Goal: Communication & Community: Answer question/provide support

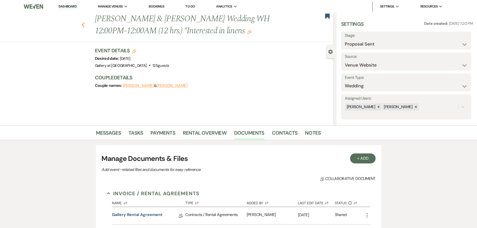
click at [84, 24] on icon "Previous" at bounding box center [83, 25] width 4 height 6
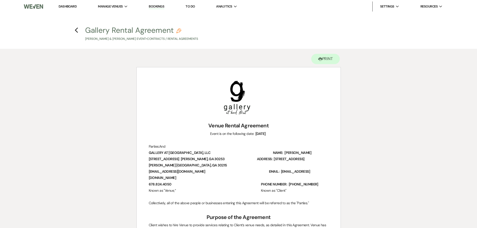
click at [72, 7] on link "Dashboard" at bounding box center [68, 6] width 18 height 4
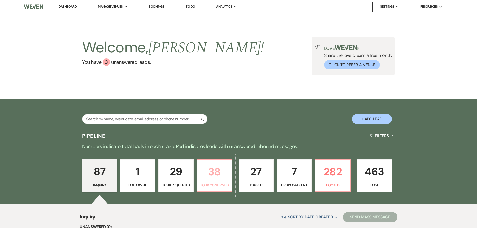
scroll to position [100, 0]
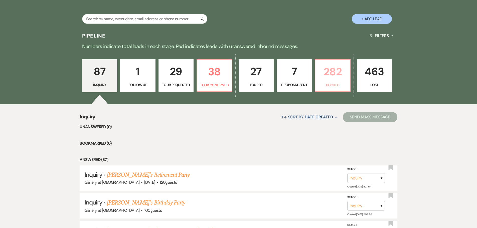
click at [329, 79] on p "282" at bounding box center [332, 71] width 29 height 17
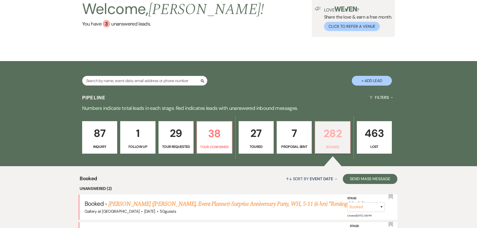
scroll to position [100, 0]
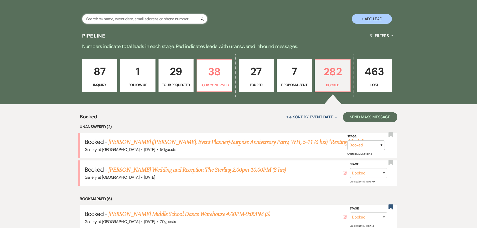
click at [126, 20] on input "text" at bounding box center [144, 19] width 125 height 10
type input "[PERSON_NAME]"
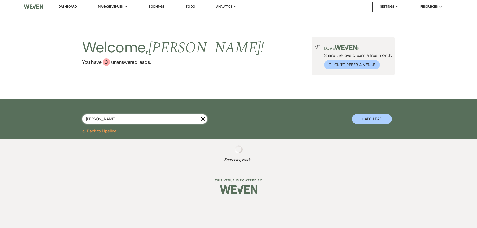
select select "8"
select select "2"
select select "8"
select select "5"
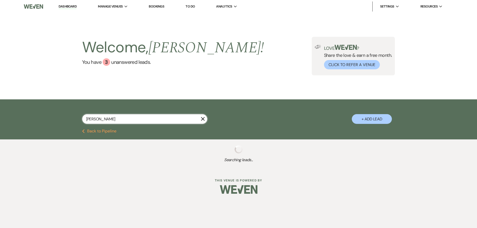
select select "8"
select select "5"
select select "4"
select select "8"
select select "5"
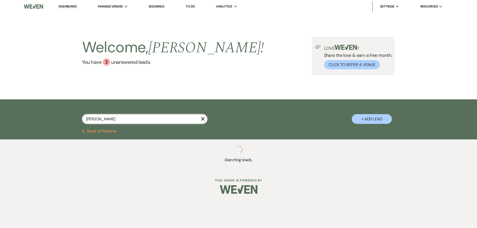
select select "8"
select select "5"
select select "4"
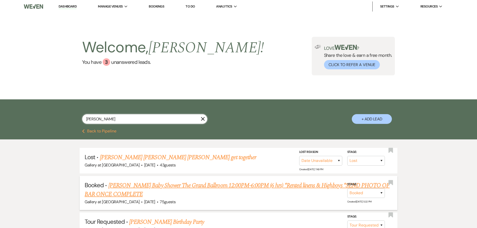
type input "[PERSON_NAME]"
click at [146, 185] on link "[PERSON_NAME] Baby Shower The Grand Ballroom 12:00PM-6:00PM (6 hrs) *Rented lin…" at bounding box center [237, 190] width 305 height 18
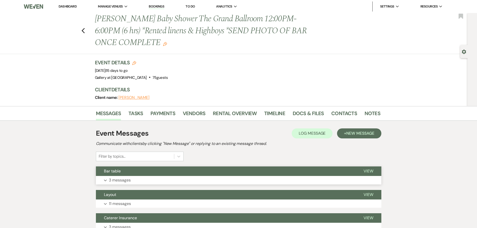
click at [161, 176] on button "Bar table" at bounding box center [226, 172] width 260 height 10
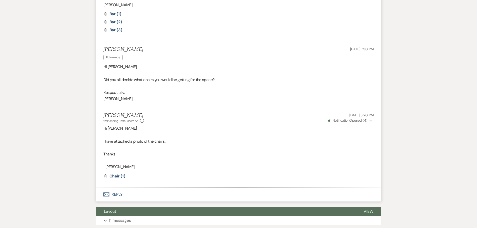
scroll to position [250, 0]
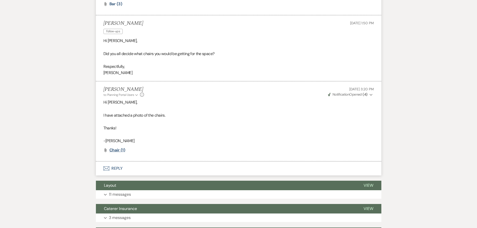
click at [111, 151] on span "Chair (1)" at bounding box center [117, 149] width 16 height 5
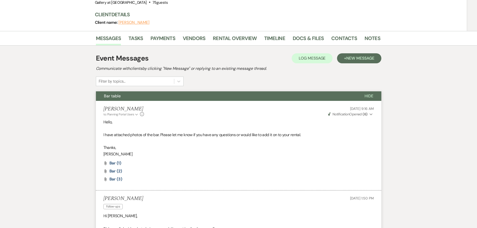
scroll to position [0, 0]
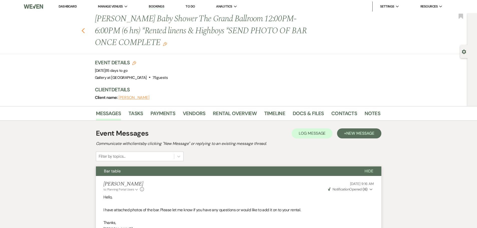
click at [84, 30] on icon "Previous" at bounding box center [83, 31] width 4 height 6
select select "8"
select select "2"
select select "8"
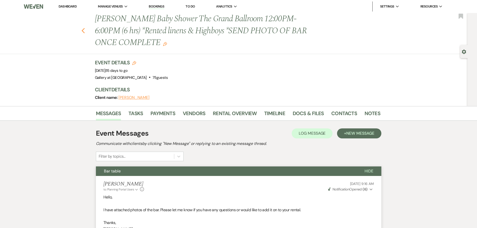
select select "5"
select select "8"
select select "5"
select select "4"
select select "8"
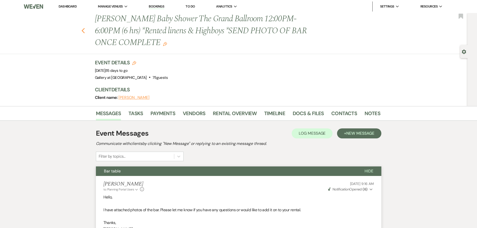
select select "5"
select select "8"
select select "5"
select select "4"
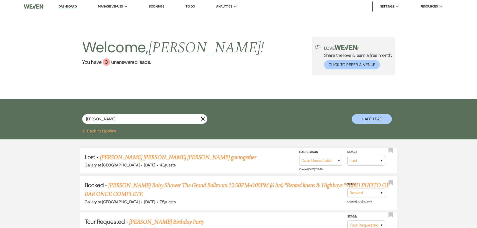
click at [202, 119] on use "button" at bounding box center [203, 119] width 4 height 4
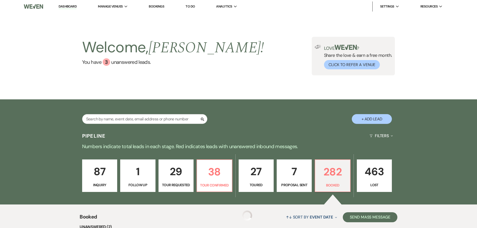
scroll to position [100, 0]
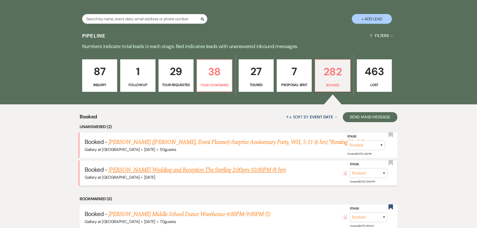
click at [166, 173] on link "[PERSON_NAME] Wedding and Reception The Sterling 2:00pm-10:00PM (8 hrs)" at bounding box center [197, 170] width 178 height 9
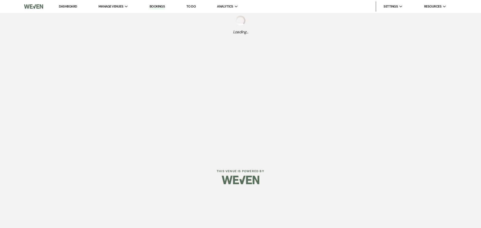
select select "22"
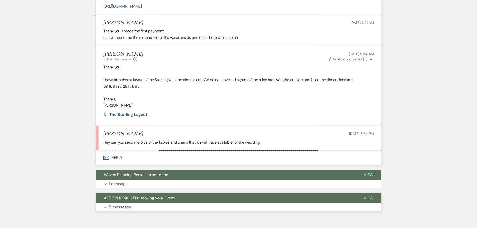
scroll to position [526, 0]
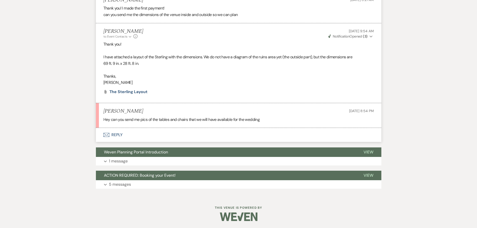
click at [115, 133] on button "Envelope Reply" at bounding box center [238, 135] width 285 height 14
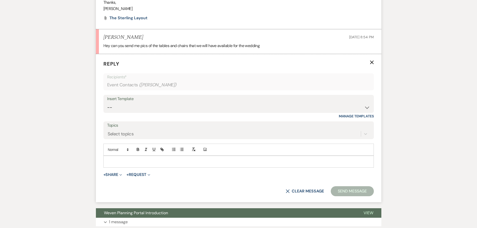
scroll to position [601, 0]
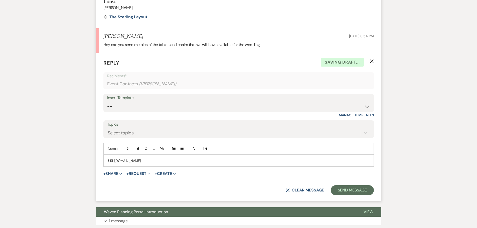
drag, startPoint x: 226, startPoint y: 159, endPoint x: 104, endPoint y: 161, distance: 121.7
click at [104, 161] on div "[URL][DOMAIN_NAME]" at bounding box center [239, 161] width 270 height 12
click at [162, 148] on line "button" at bounding box center [161, 148] width 1 height 1
type input "[URL][DOMAIN_NAME]"
click at [197, 171] on link at bounding box center [194, 171] width 11 height 4
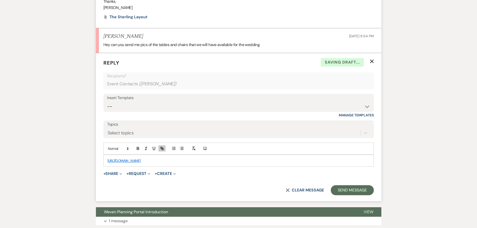
click at [107, 159] on div "[URL][DOMAIN_NAME]" at bounding box center [239, 161] width 270 height 12
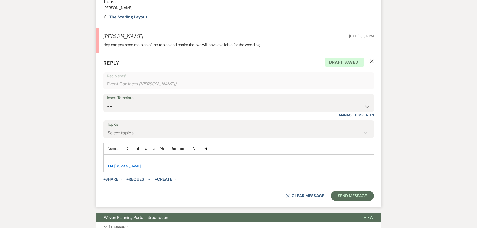
click at [141, 167] on link "[URL][DOMAIN_NAME]" at bounding box center [123, 166] width 33 height 5
click at [156, 175] on link "[URL][DOMAIN_NAME]" at bounding box center [151, 176] width 32 height 7
click at [114, 162] on p at bounding box center [238, 161] width 262 height 6
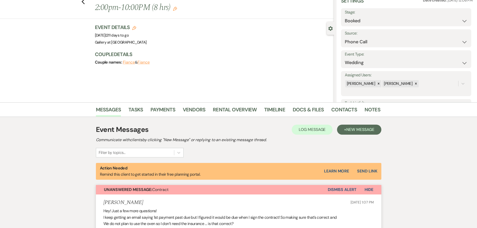
scroll to position [0, 0]
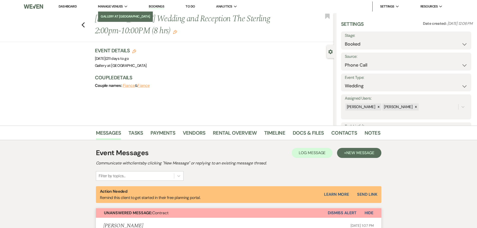
click at [114, 18] on li "Gallery at [GEOGRAPHIC_DATA]" at bounding box center [126, 16] width 50 height 5
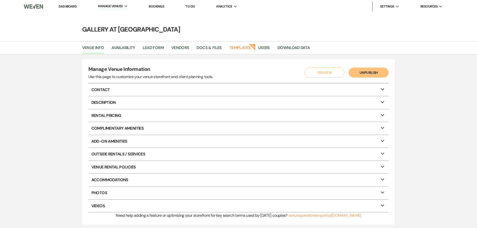
click at [381, 141] on icon "Expand" at bounding box center [383, 140] width 6 height 4
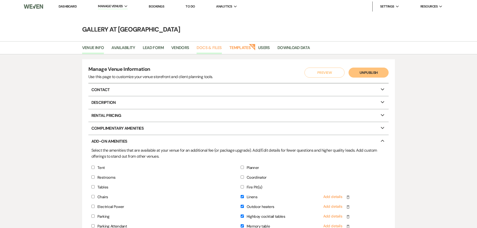
click at [211, 46] on link "Docs & Files" at bounding box center [209, 50] width 25 height 10
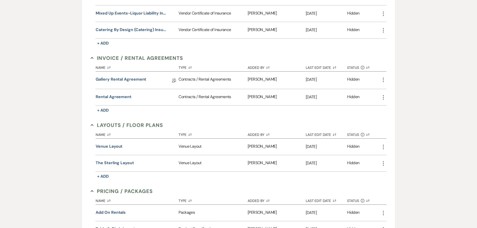
scroll to position [250, 0]
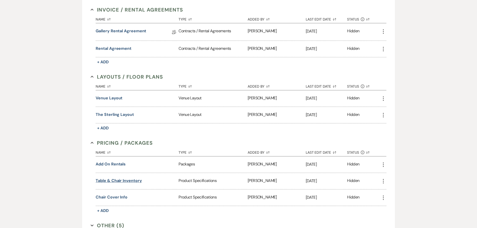
click at [128, 181] on button "Table & chair inventory" at bounding box center [119, 181] width 46 height 6
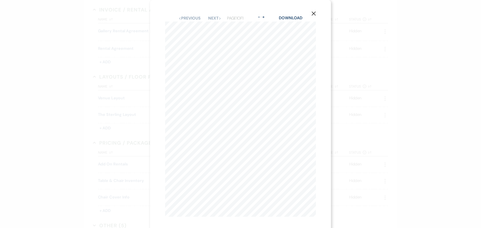
click at [313, 15] on icon "X" at bounding box center [313, 13] width 5 height 5
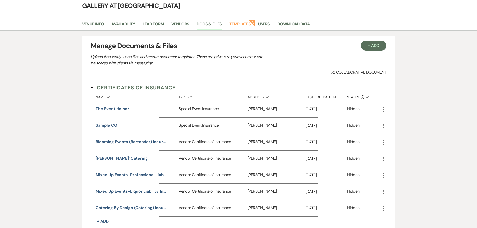
scroll to position [0, 0]
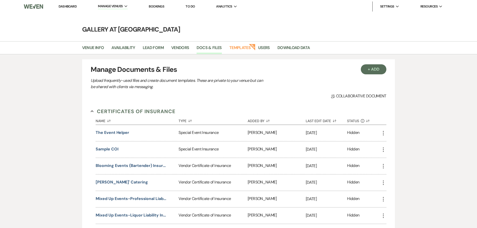
click at [76, 7] on link "Dashboard" at bounding box center [68, 6] width 18 height 4
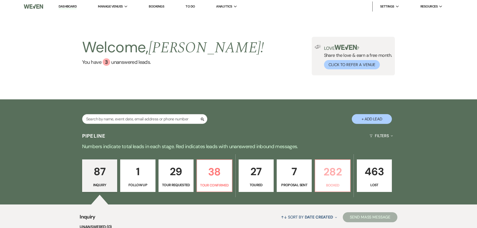
click at [329, 179] on p "282" at bounding box center [332, 171] width 29 height 17
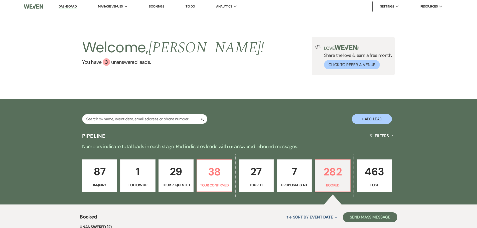
scroll to position [125, 0]
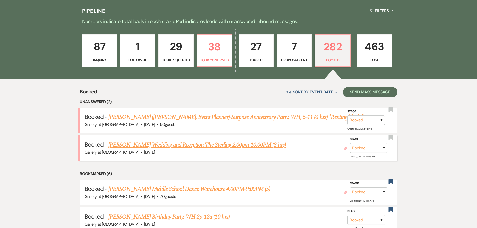
click at [219, 146] on link "[PERSON_NAME] Wedding and Reception The Sterling 2:00pm-10:00PM (8 hrs)" at bounding box center [197, 144] width 178 height 9
select select "22"
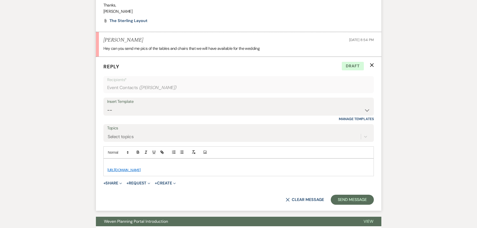
scroll to position [616, 0]
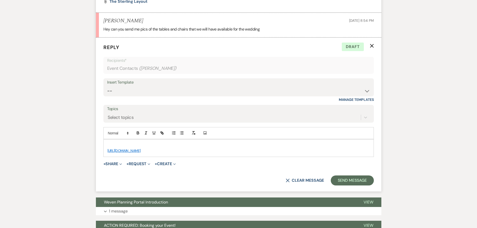
click at [193, 146] on p at bounding box center [238, 145] width 262 height 6
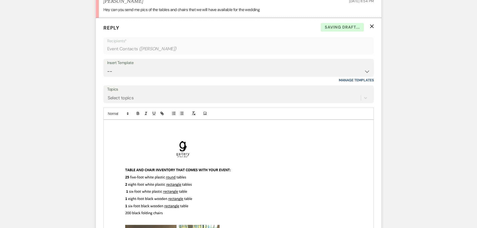
scroll to position [741, 0]
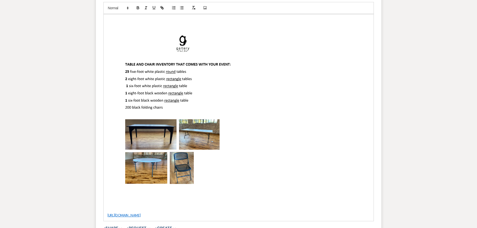
click at [169, 95] on img at bounding box center [182, 114] width 151 height 195
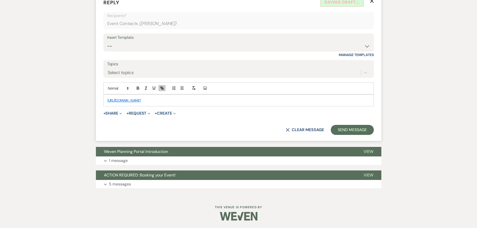
scroll to position [661, 0]
drag, startPoint x: 225, startPoint y: 101, endPoint x: 99, endPoint y: 98, distance: 126.5
click at [99, 98] on form "Reply X Draft saved! Recipients* Event Contacts ( [PERSON_NAME] ) Insert Templa…" at bounding box center [238, 67] width 285 height 148
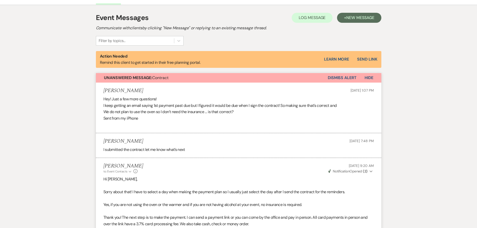
scroll to position [0, 0]
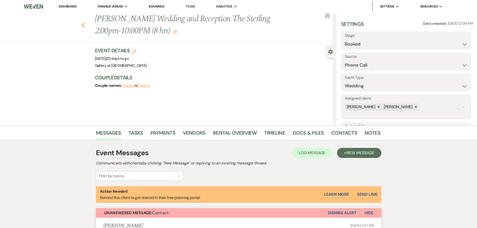
click at [85, 25] on use "button" at bounding box center [82, 25] width 3 height 6
